Goal: Transaction & Acquisition: Subscribe to service/newsletter

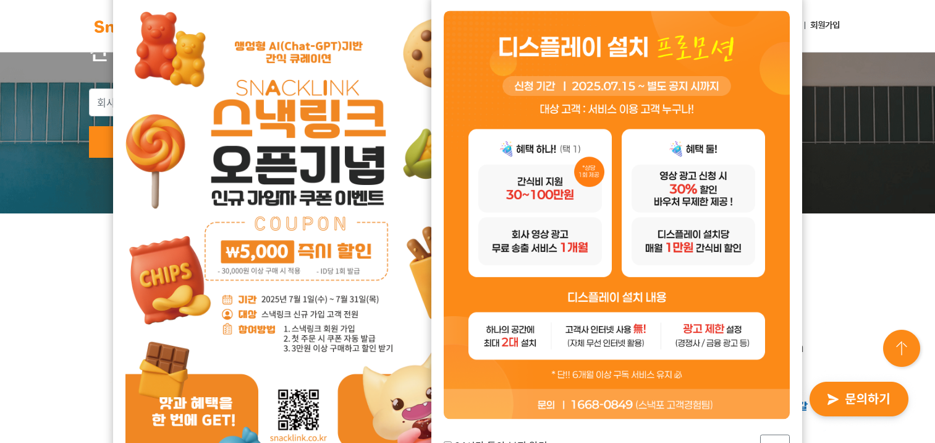
scroll to position [247, 0]
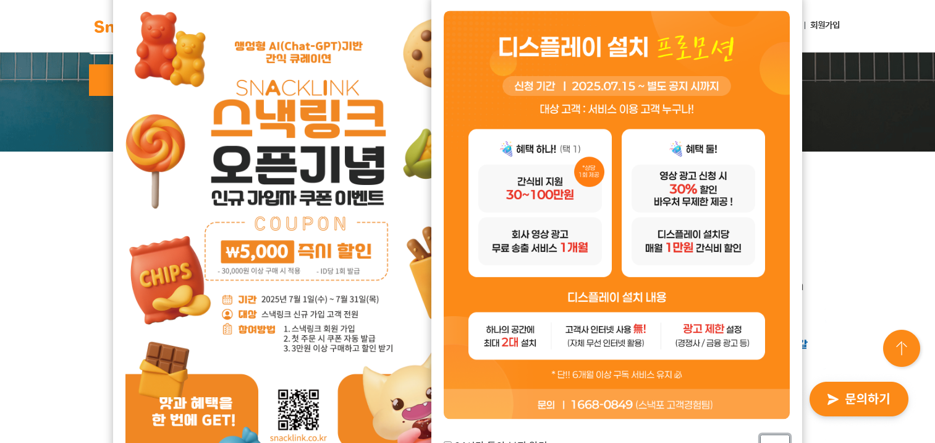
click at [624, 314] on div "24시간 동안 보지 않기 닫기" at bounding box center [616, 233] width 371 height 481
click at [624, 314] on button "닫기" at bounding box center [775, 447] width 30 height 27
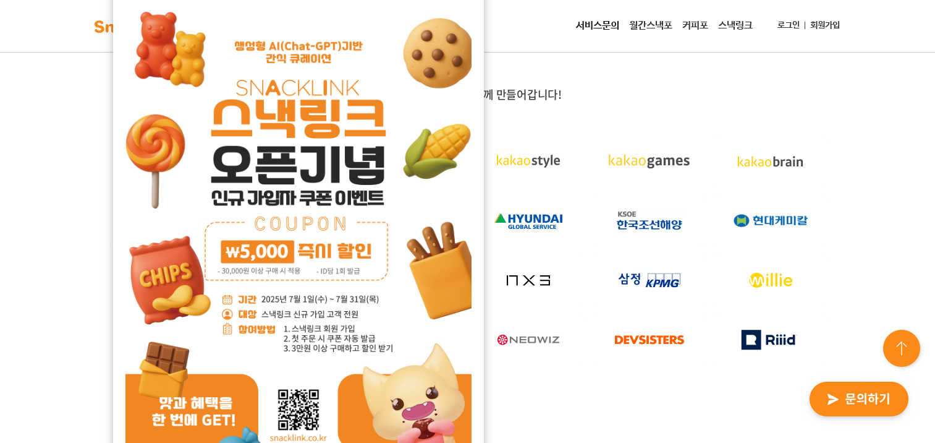
scroll to position [62, 0]
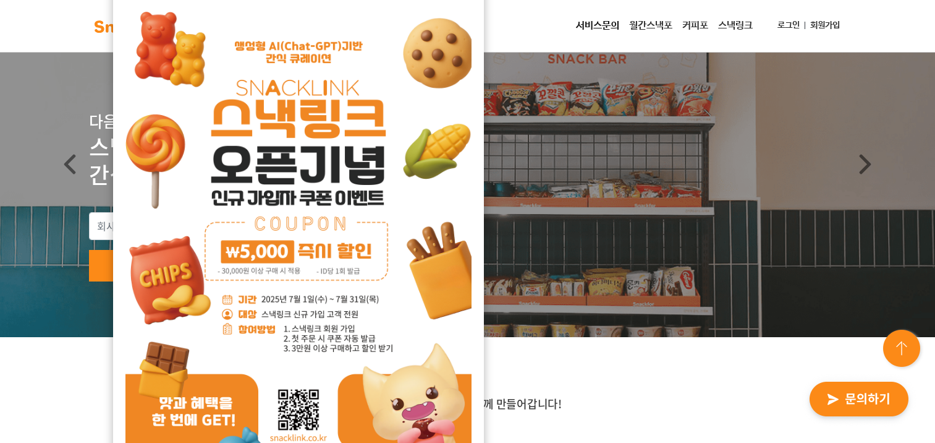
click at [310, 269] on img at bounding box center [298, 238] width 346 height 489
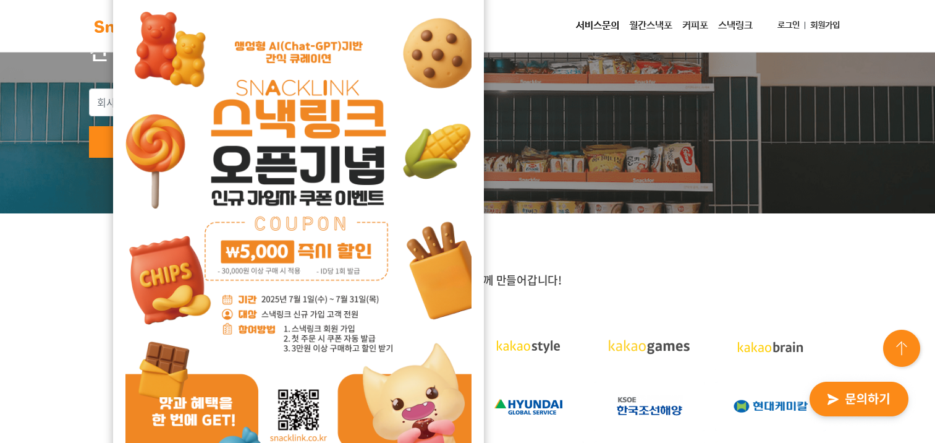
click at [307, 314] on img at bounding box center [298, 238] width 346 height 489
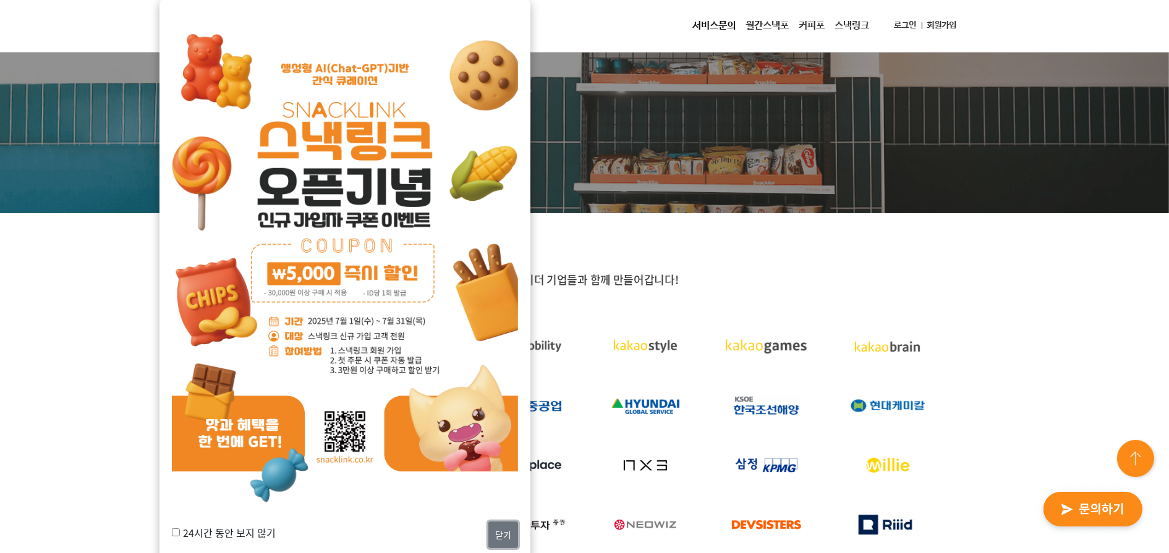
click at [495, 314] on button "닫기" at bounding box center [503, 535] width 30 height 27
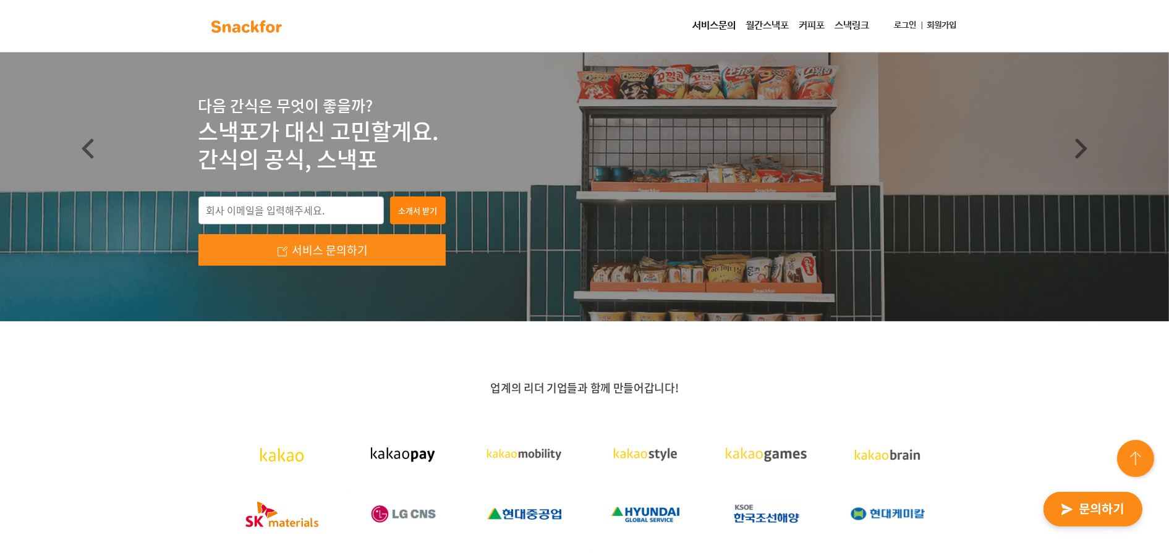
scroll to position [0, 0]
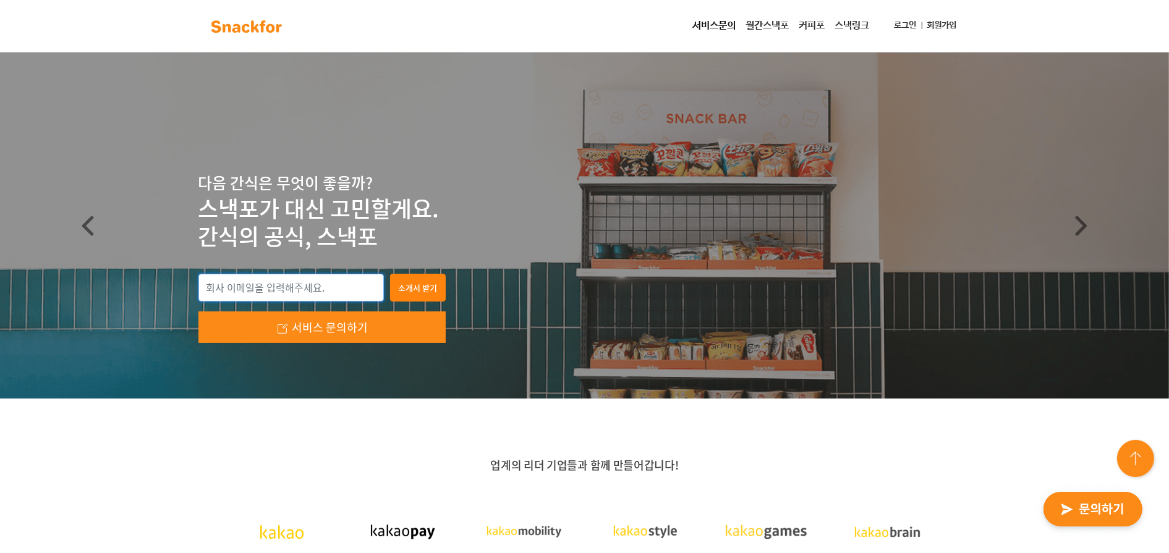
click at [332, 286] on input "email" at bounding box center [290, 288] width 185 height 28
click at [331, 297] on input "email" at bounding box center [290, 288] width 185 height 28
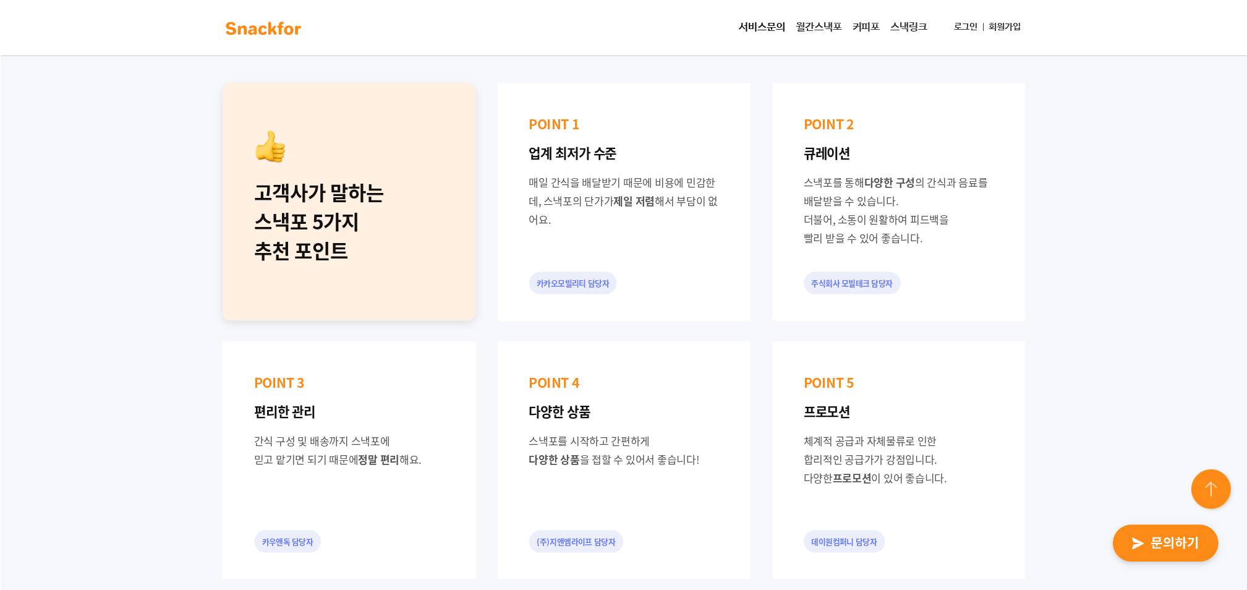
scroll to position [849, 0]
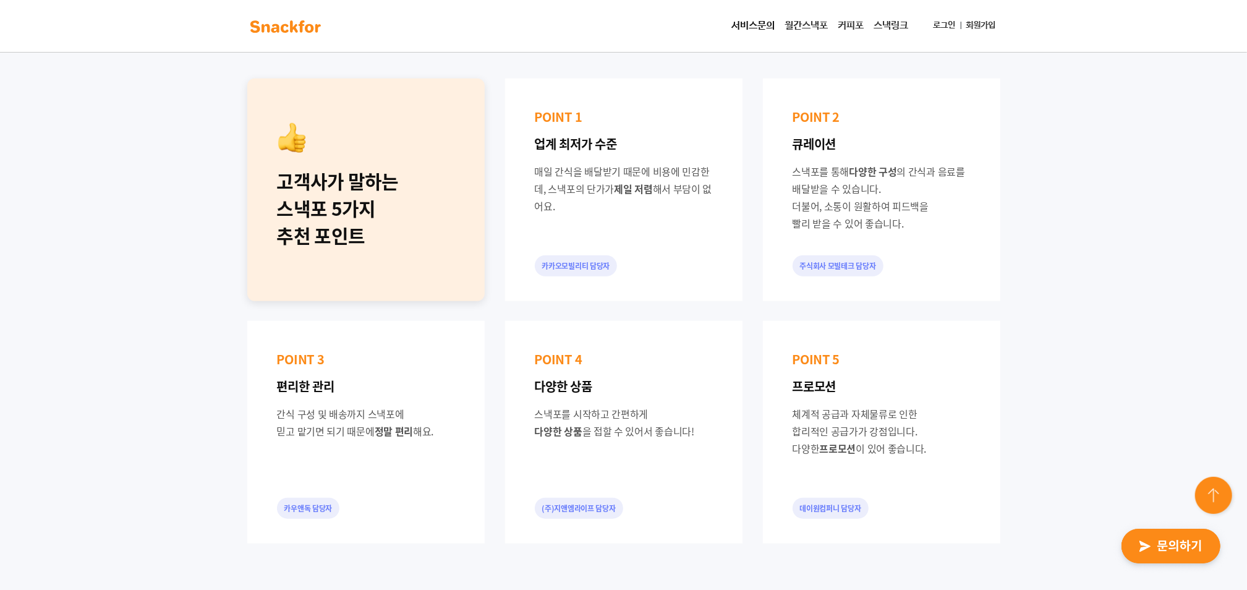
click at [624, 280] on div "고객사가 말하는 스낵포 5가지 추천 포인트 POINT 1 업계 최저가 수준 매일 간식을 배달받기 때문에 비용에 민감한데, 스낵포의 단가가 제일…" at bounding box center [623, 311] width 1247 height 663
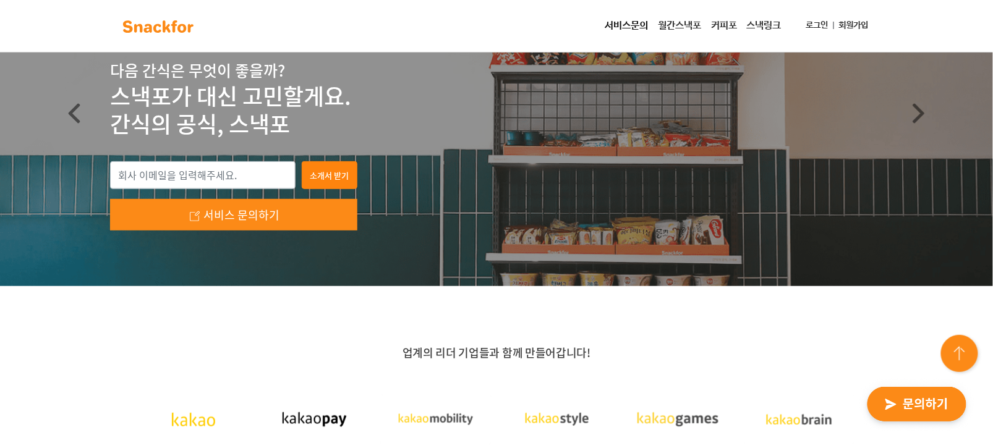
scroll to position [0, 0]
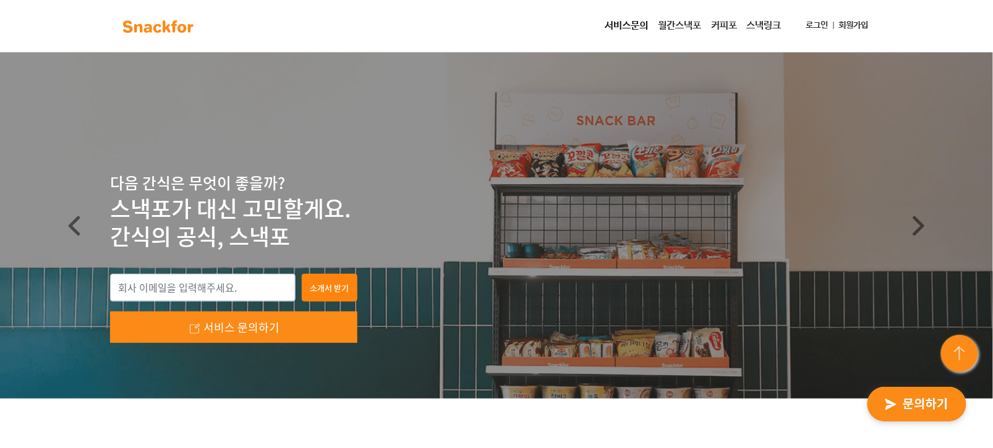
click at [624, 25] on link "월간스낵포" at bounding box center [679, 26] width 53 height 25
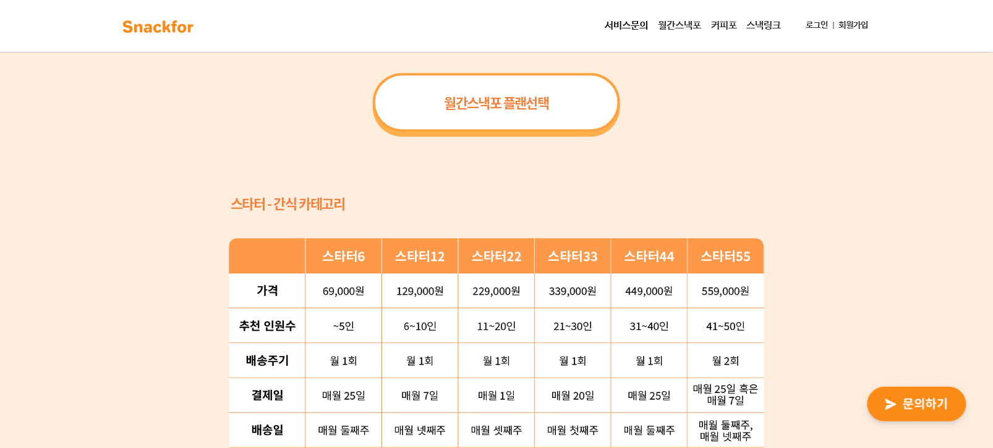
scroll to position [869, 0]
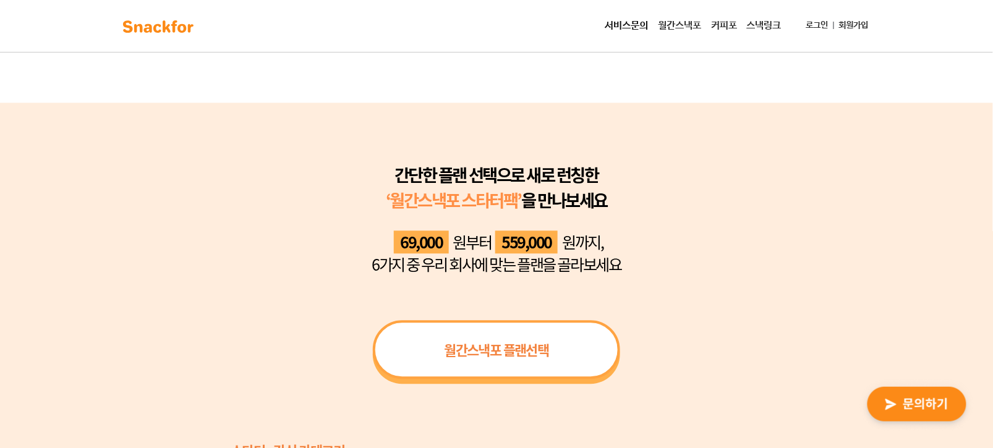
click at [582, 357] on div "월간스낵포 플랜선택" at bounding box center [496, 349] width 247 height 59
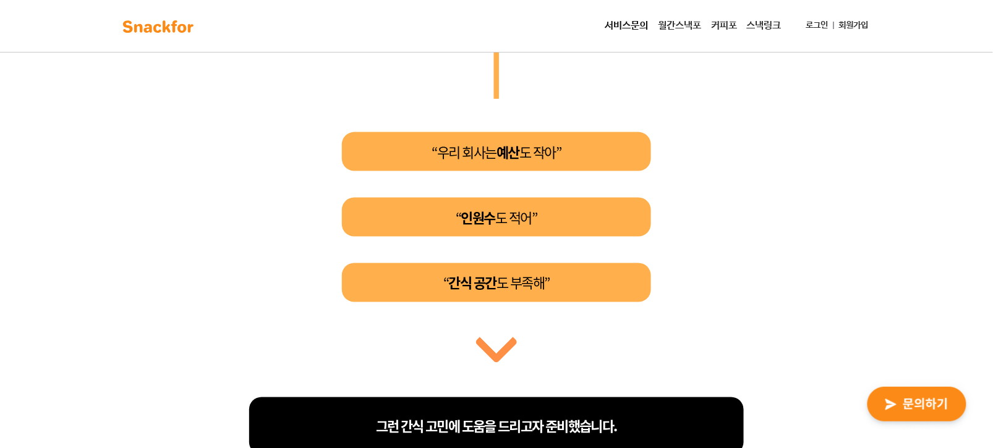
click at [475, 365] on div "담당자님! 이런 고민 해보시지 않으셨나요? “우리 회사는 예산 도 작아” “ 인원수 도 적어” “ 간식 공간 도 부족해” 그런 간식 고민에 도…" at bounding box center [496, 222] width 575 height 583
click at [503, 349] on div at bounding box center [497, 343] width 44 height 44
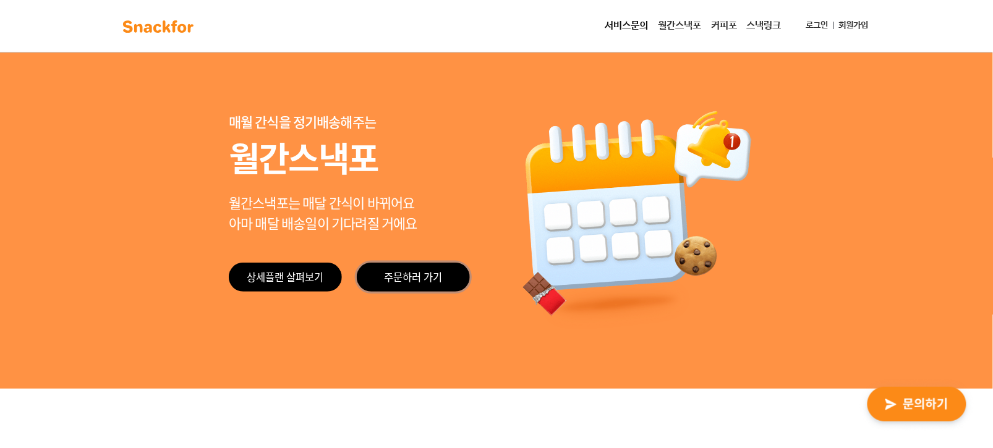
click at [389, 287] on link "주문하러 가기" at bounding box center [413, 277] width 113 height 29
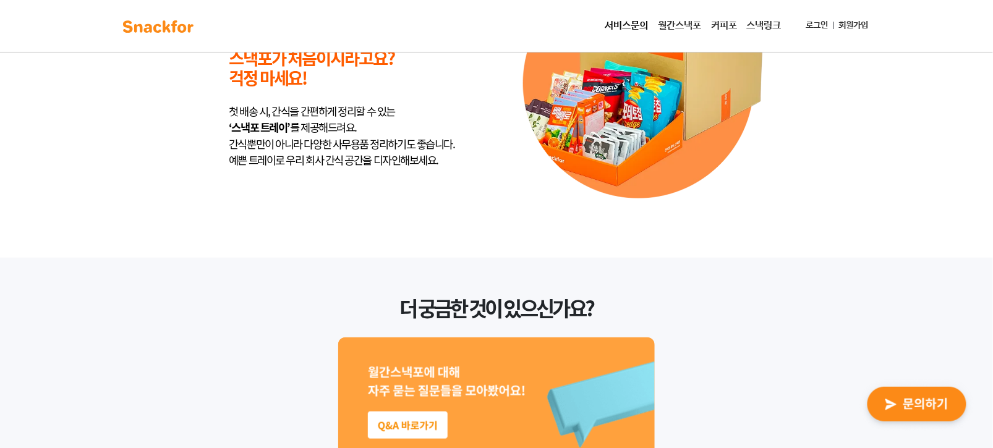
scroll to position [3341, 0]
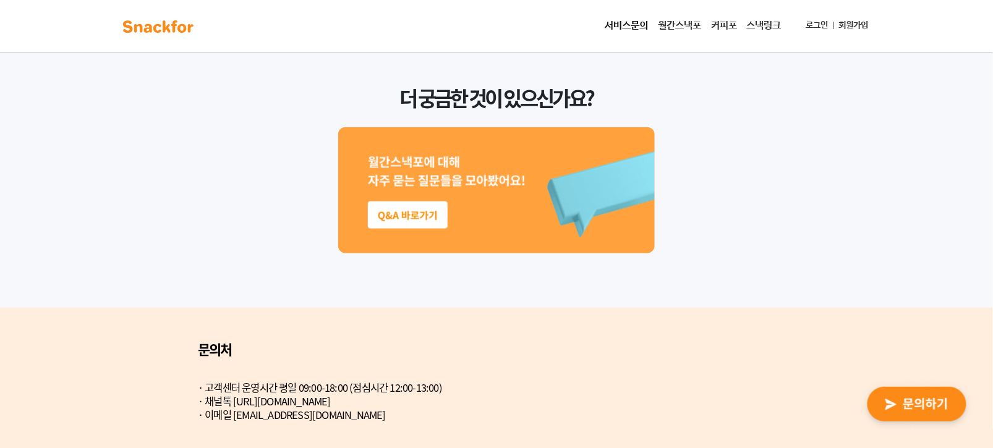
click at [431, 211] on img at bounding box center [496, 190] width 316 height 126
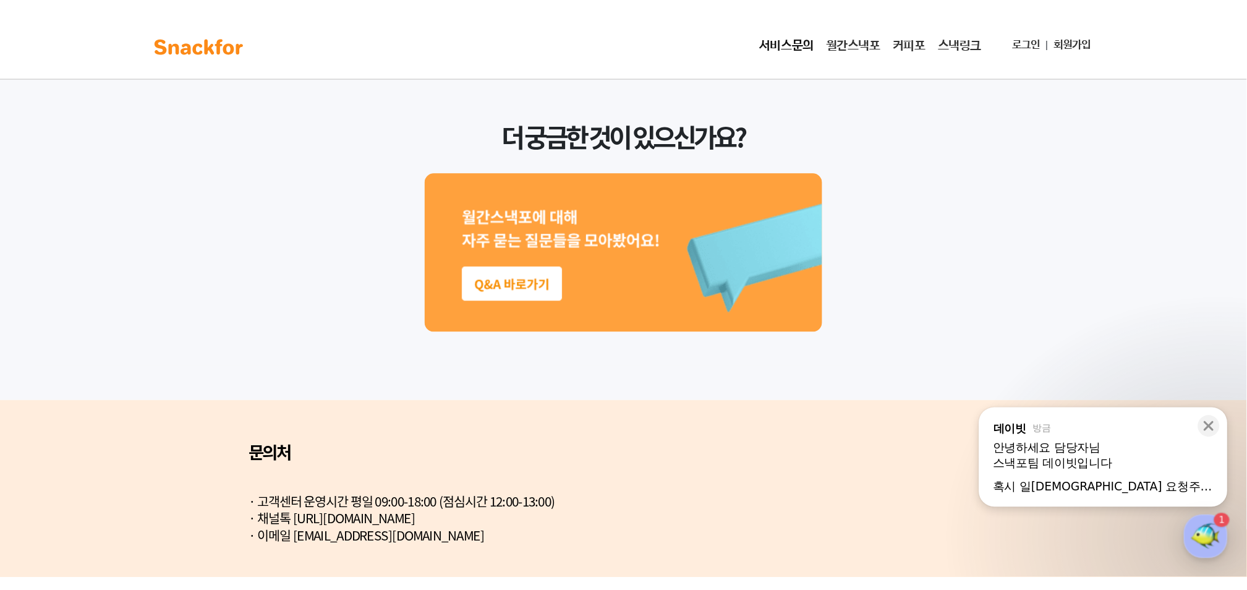
scroll to position [3200, 0]
